Goal: Check status: Check status

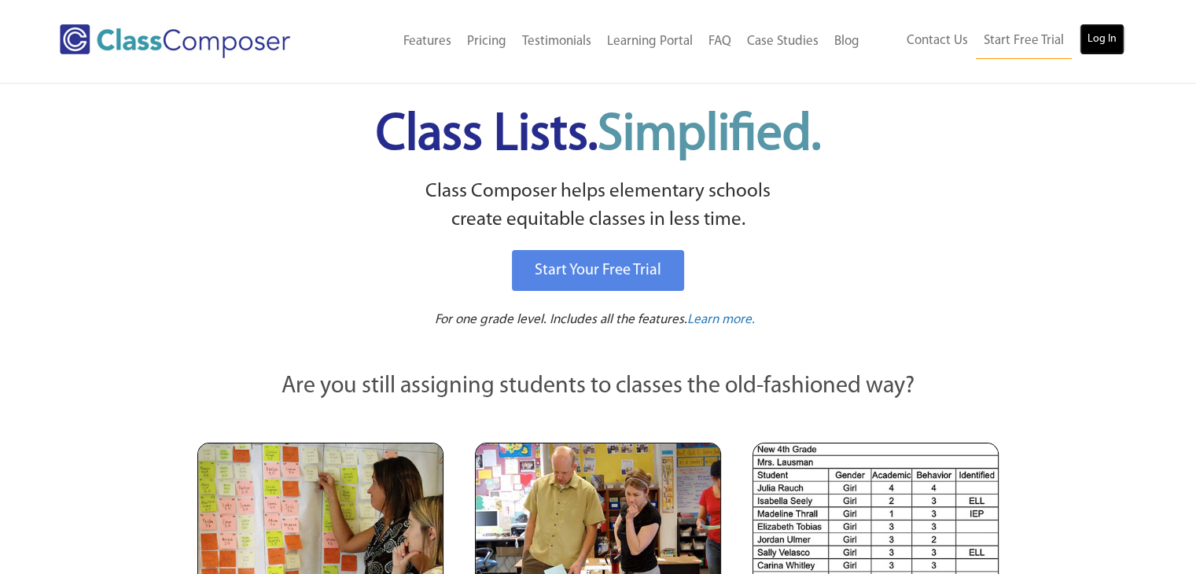
click at [1111, 36] on link "Log In" at bounding box center [1102, 39] width 45 height 31
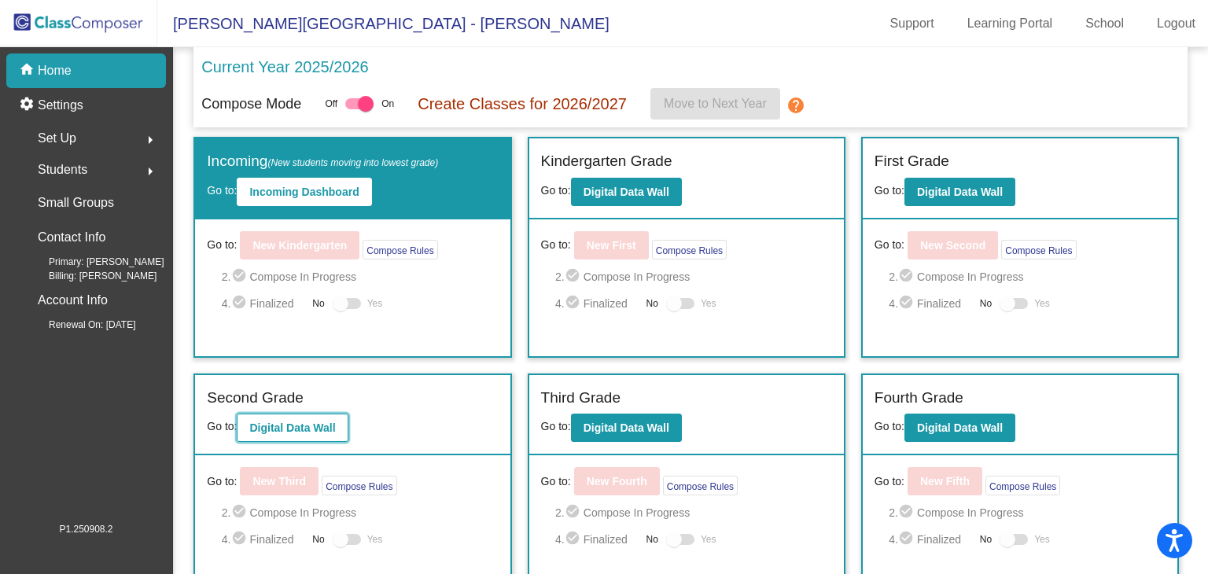
click at [305, 432] on b "Digital Data Wall" at bounding box center [292, 427] width 86 height 13
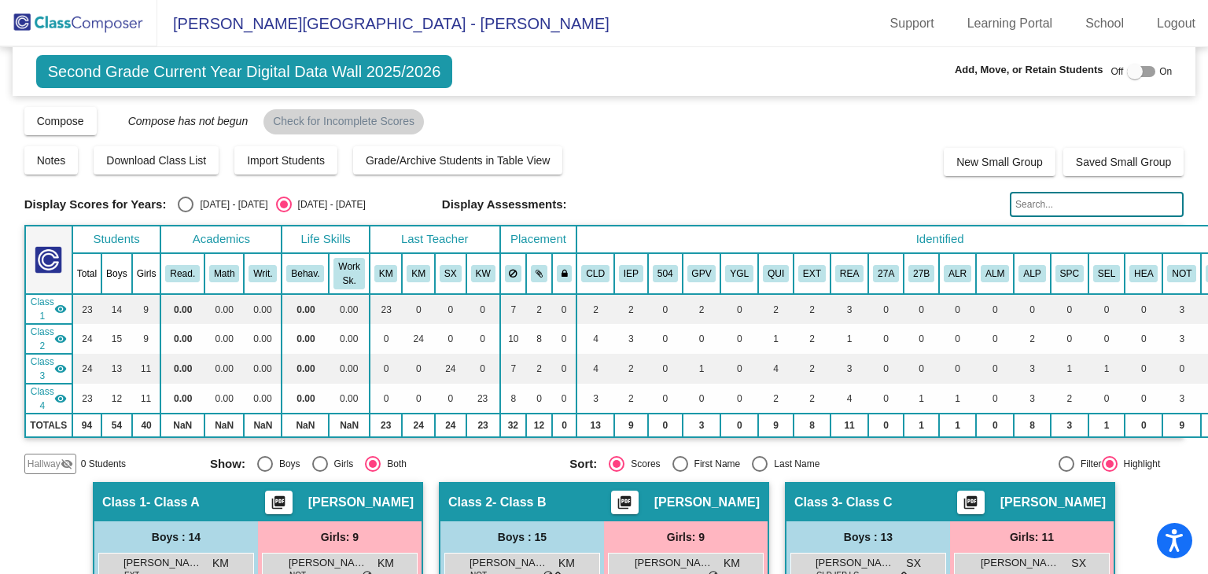
click at [185, 208] on div "Select an option" at bounding box center [186, 205] width 16 height 16
click at [185, 212] on input "[DATE] - [DATE]" at bounding box center [185, 212] width 1 height 1
radio input "true"
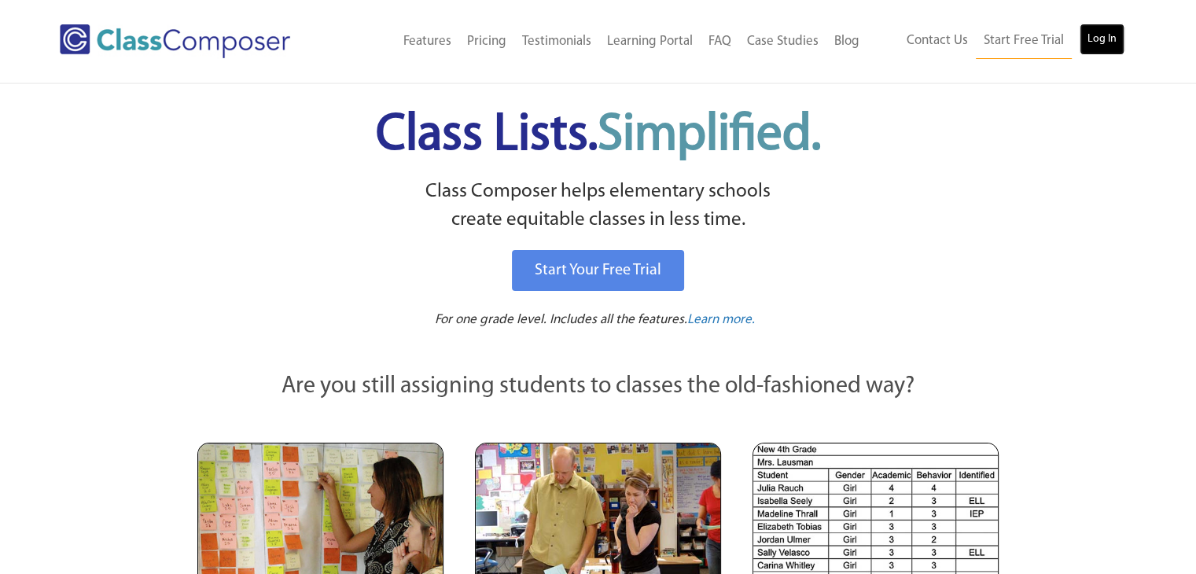
click at [1110, 34] on link "Log In" at bounding box center [1102, 39] width 45 height 31
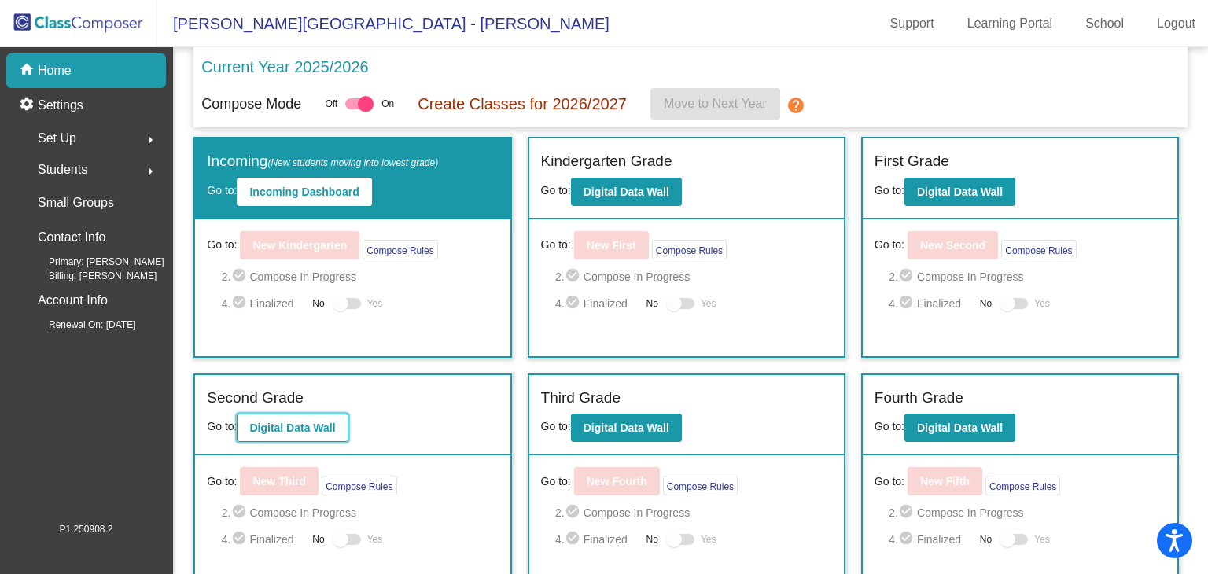
click at [304, 422] on b "Digital Data Wall" at bounding box center [292, 427] width 86 height 13
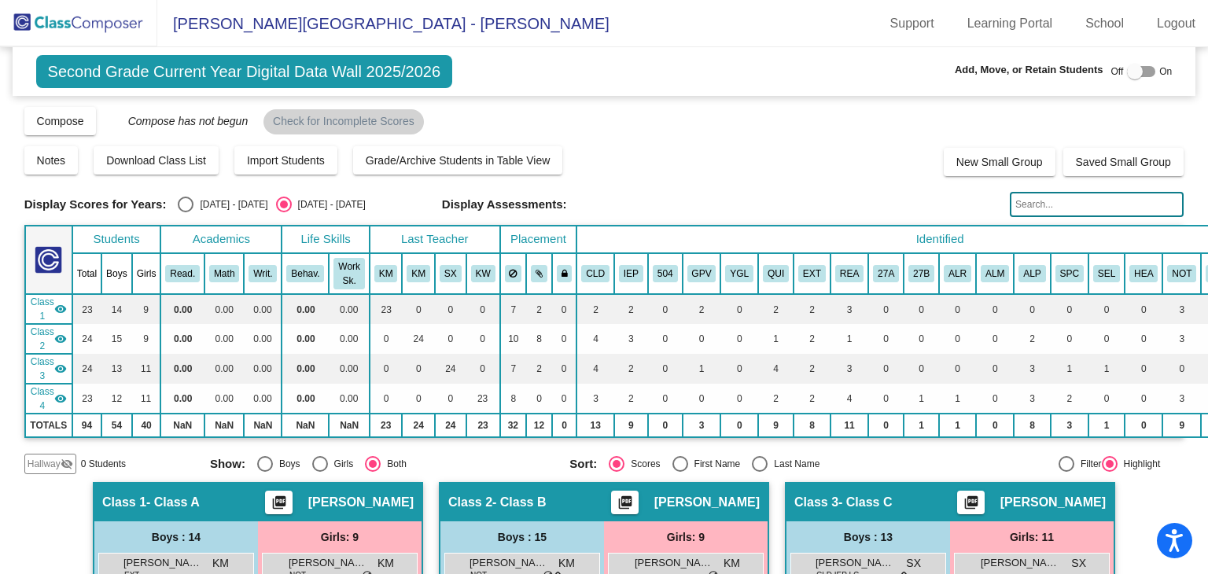
scroll to position [22, 0]
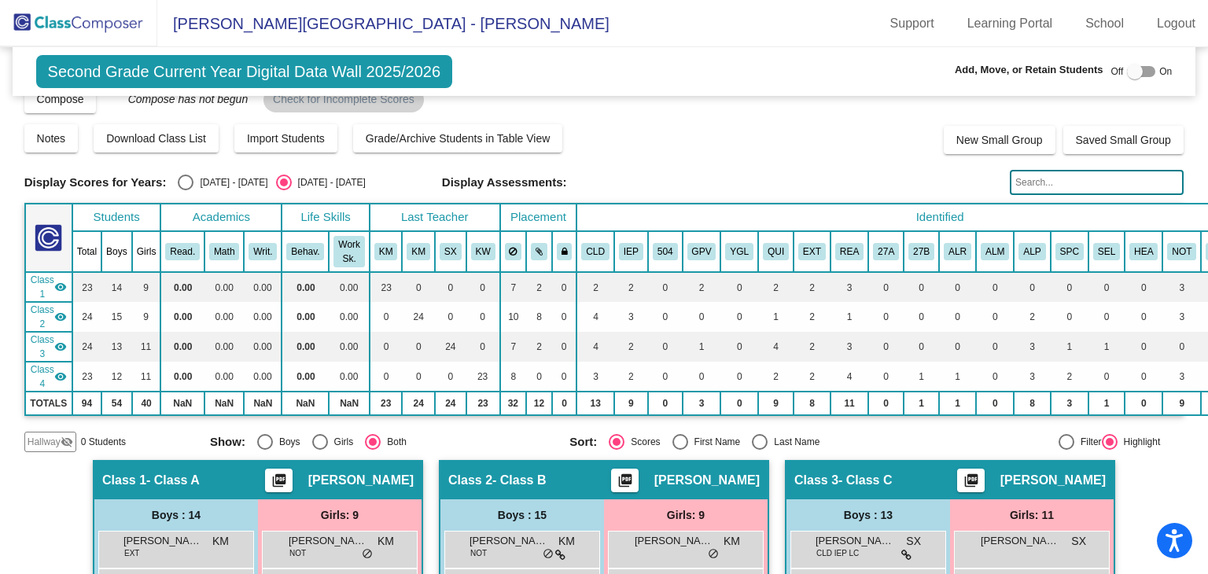
click at [186, 178] on div "Select an option" at bounding box center [186, 183] width 16 height 16
click at [186, 190] on input "[DATE] - [DATE]" at bounding box center [185, 190] width 1 height 1
radio input "true"
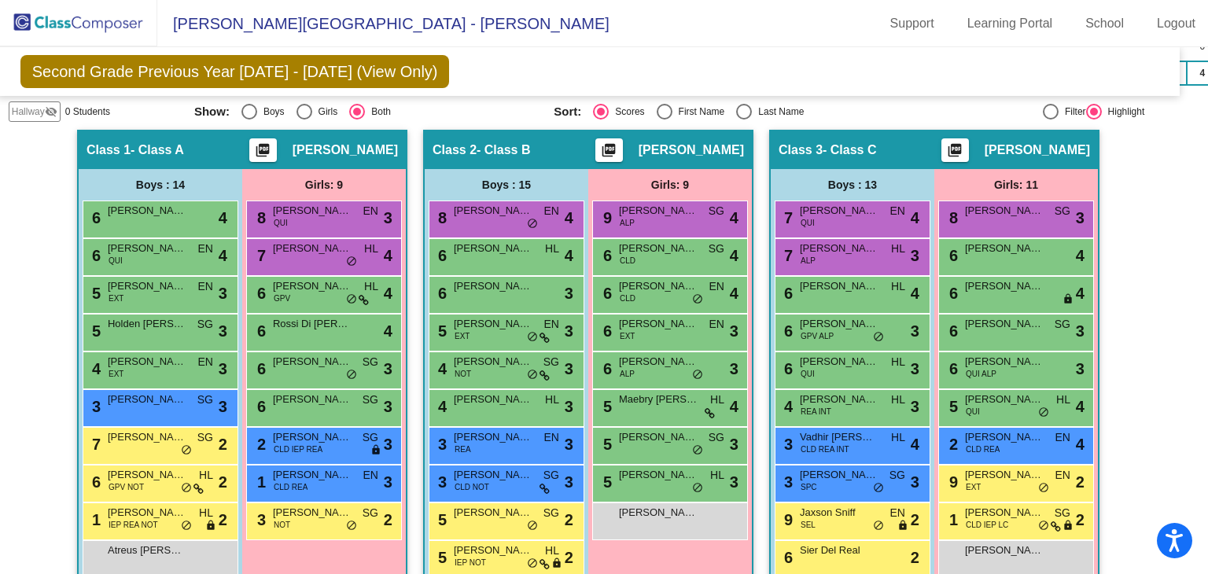
scroll to position [321, 16]
